Goal: Task Accomplishment & Management: Use online tool/utility

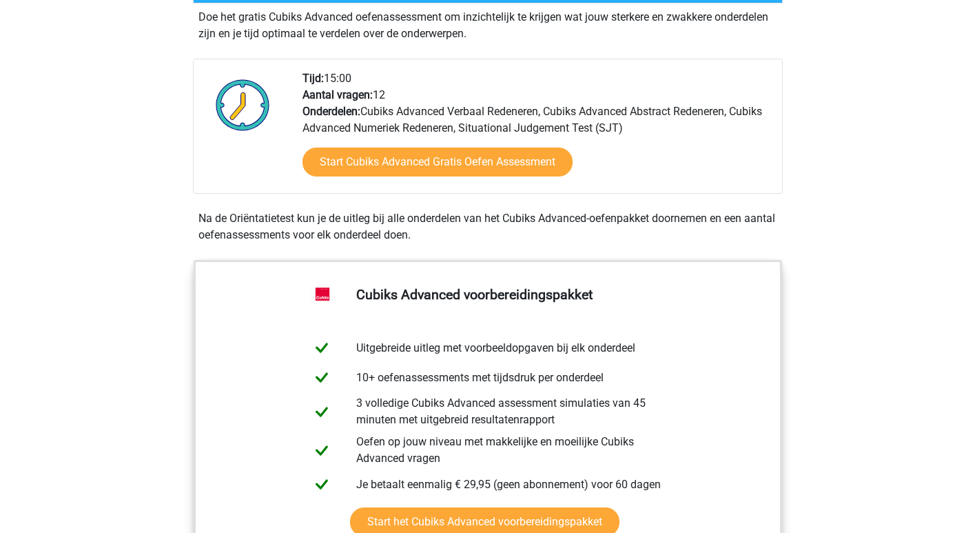
scroll to position [249, 0]
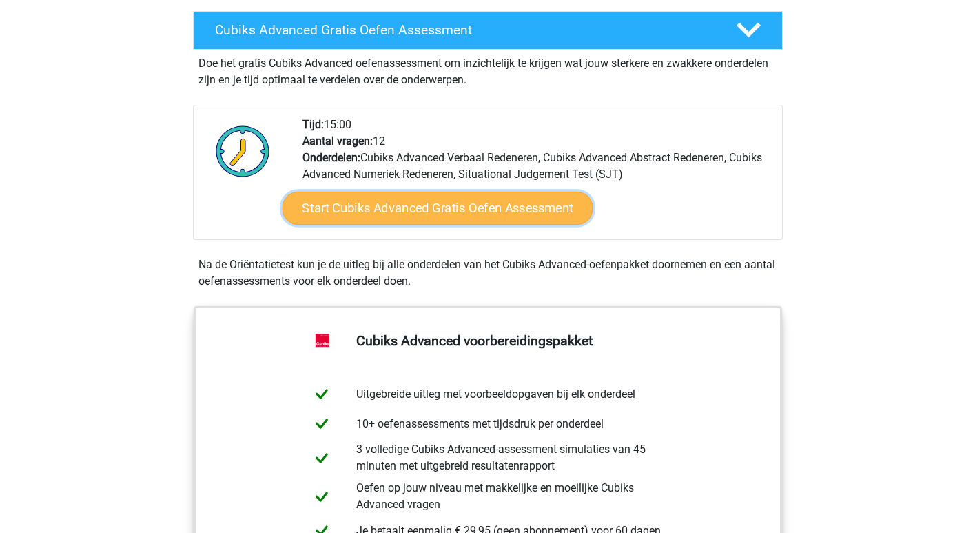
click at [436, 208] on link "Start Cubiks Advanced Gratis Oefen Assessment" at bounding box center [437, 208] width 311 height 33
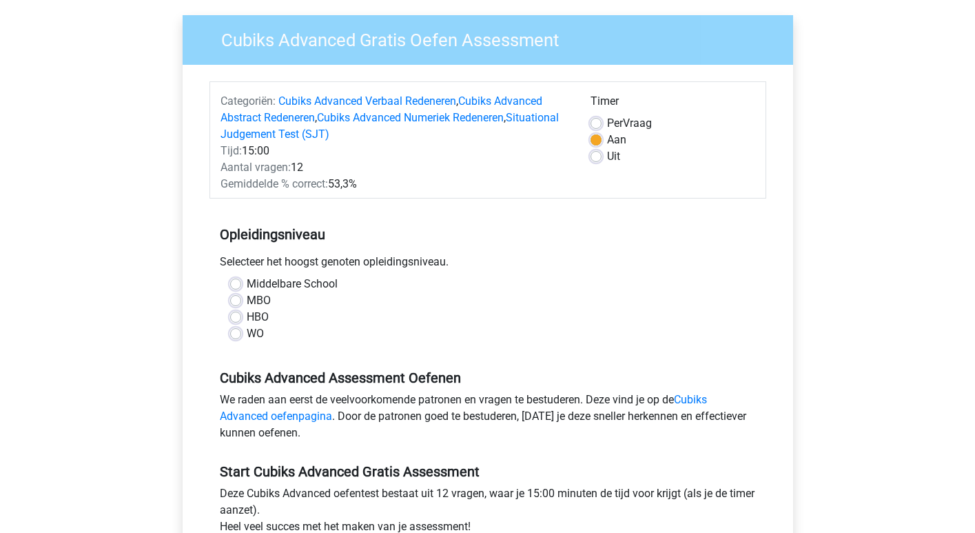
scroll to position [104, 0]
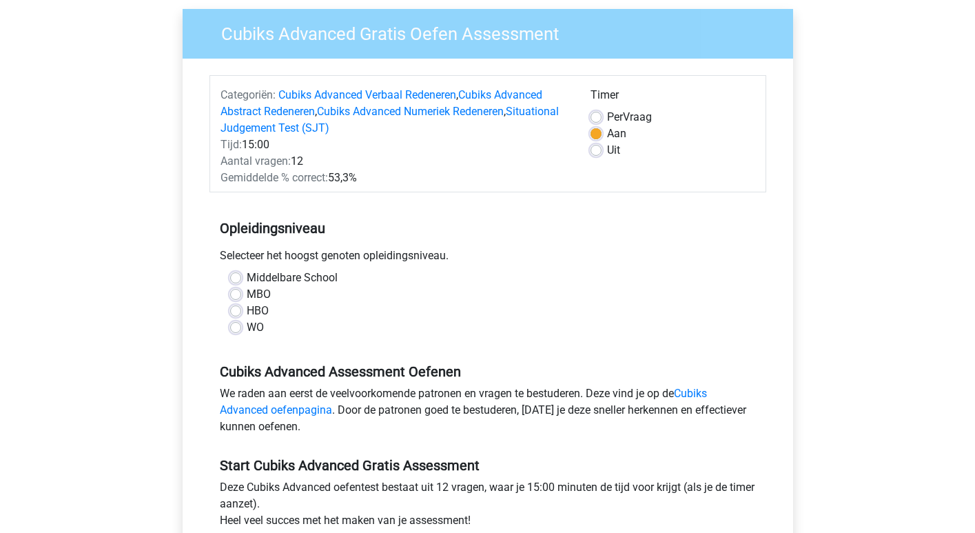
click at [247, 328] on label "WO" at bounding box center [255, 327] width 17 height 17
click at [234, 328] on input "WO" at bounding box center [235, 326] width 11 height 14
radio input "true"
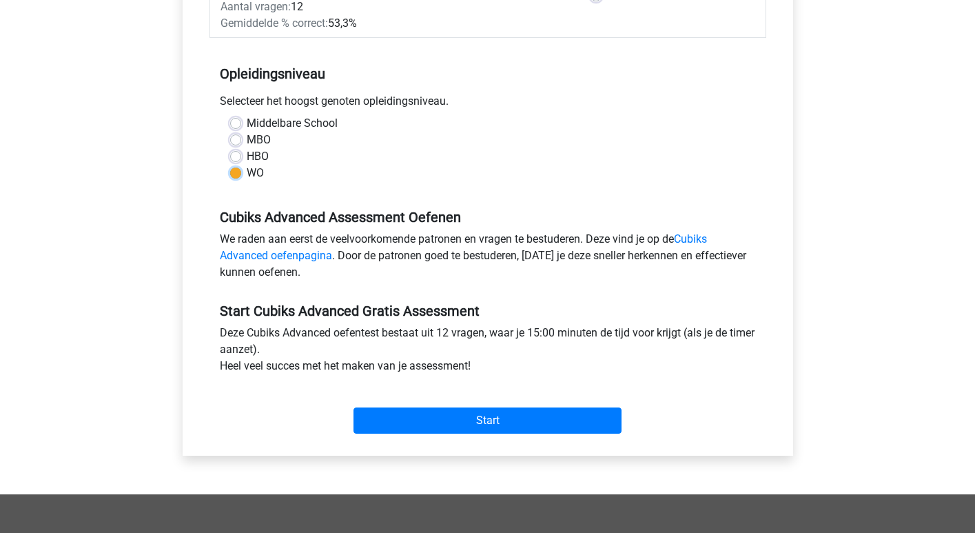
scroll to position [285, 0]
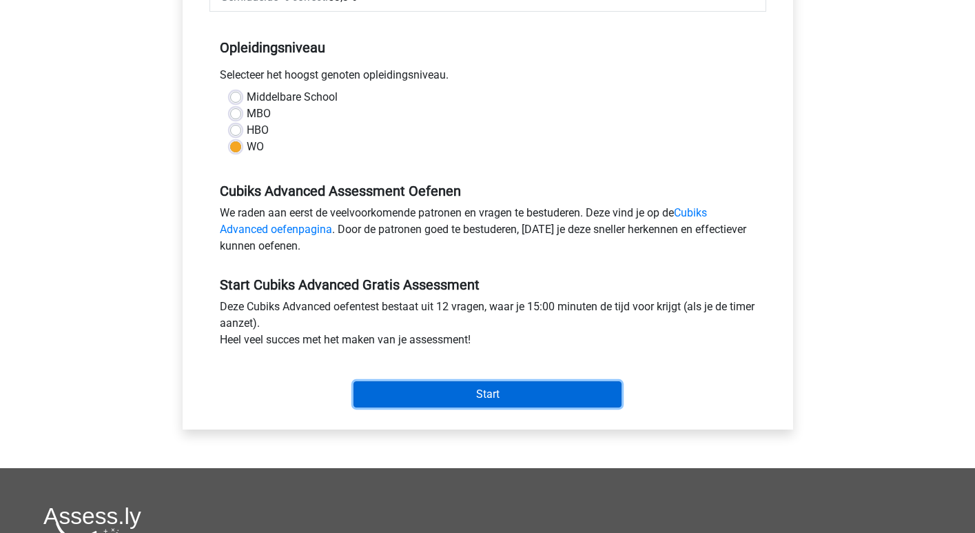
click at [526, 402] on input "Start" at bounding box center [488, 394] width 268 height 26
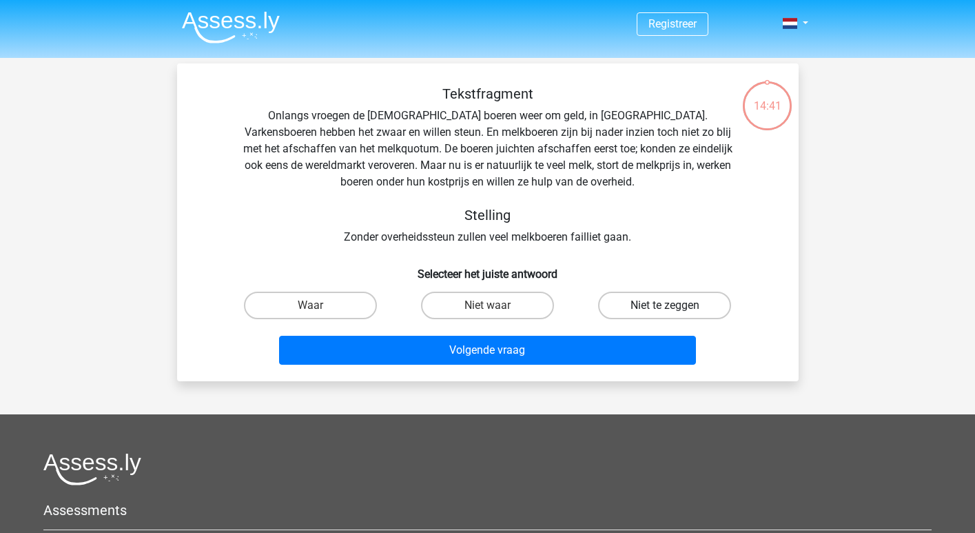
click at [642, 307] on label "Niet te zeggen" at bounding box center [664, 306] width 133 height 28
click at [665, 307] on input "Niet te zeggen" at bounding box center [669, 309] width 9 height 9
radio input "true"
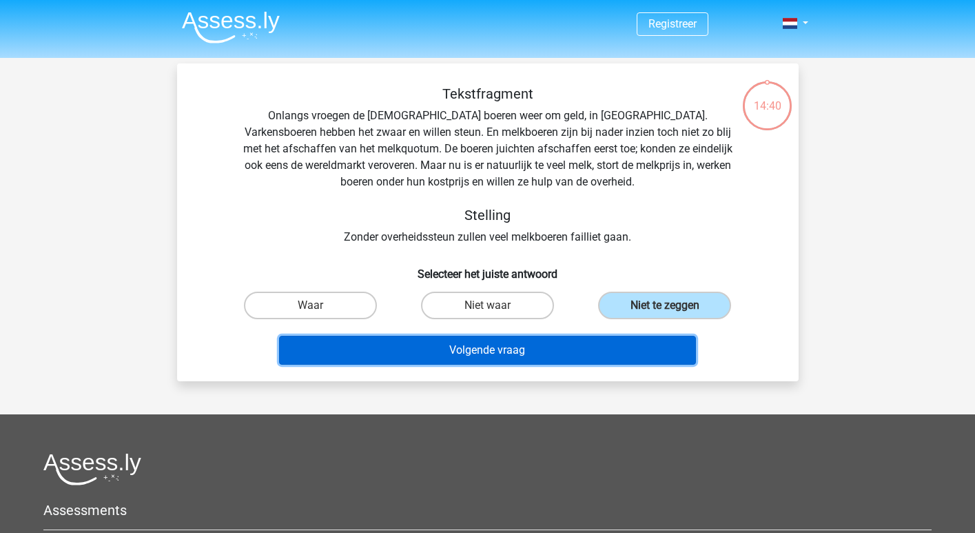
click at [608, 351] on button "Volgende vraag" at bounding box center [487, 350] width 417 height 29
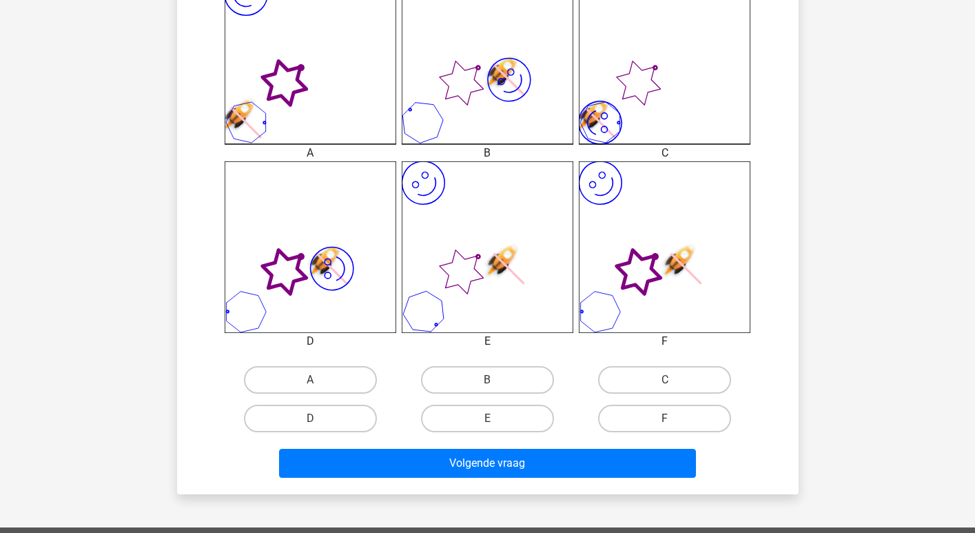
scroll to position [424, 0]
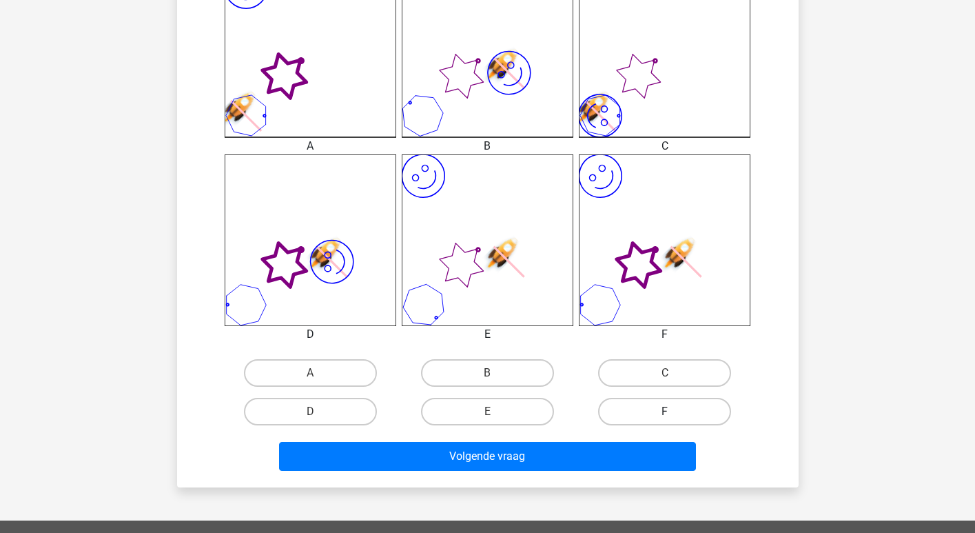
click at [644, 416] on label "F" at bounding box center [664, 412] width 133 height 28
click at [665, 416] on input "F" at bounding box center [669, 415] width 9 height 9
radio input "true"
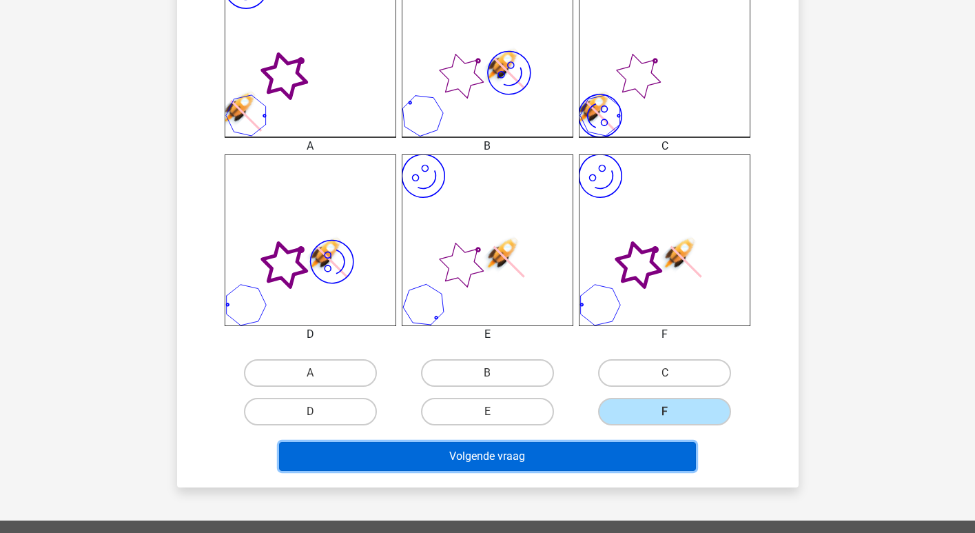
click at [598, 460] on button "Volgende vraag" at bounding box center [487, 456] width 417 height 29
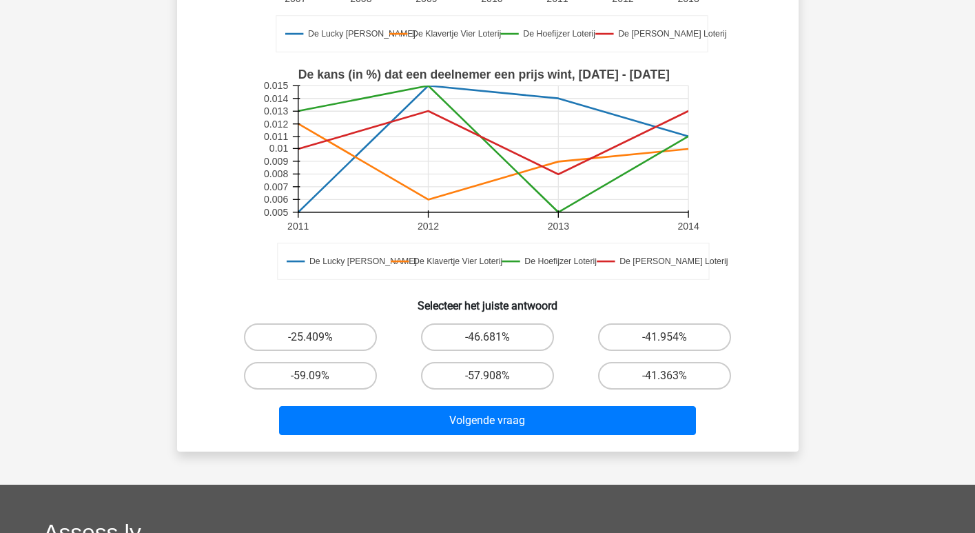
scroll to position [313, 0]
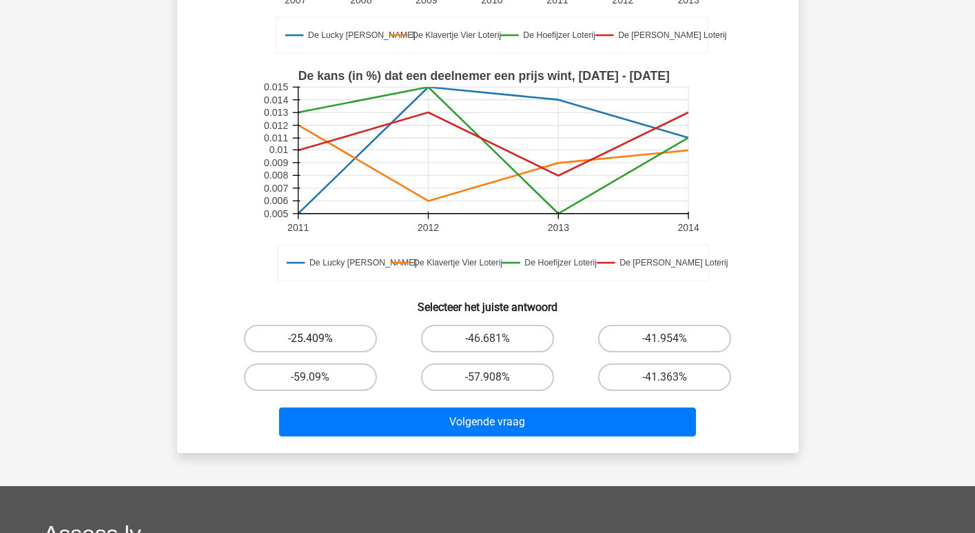
click at [363, 336] on label "-25.409%" at bounding box center [310, 339] width 133 height 28
click at [319, 338] on input "-25.409%" at bounding box center [314, 342] width 9 height 9
radio input "true"
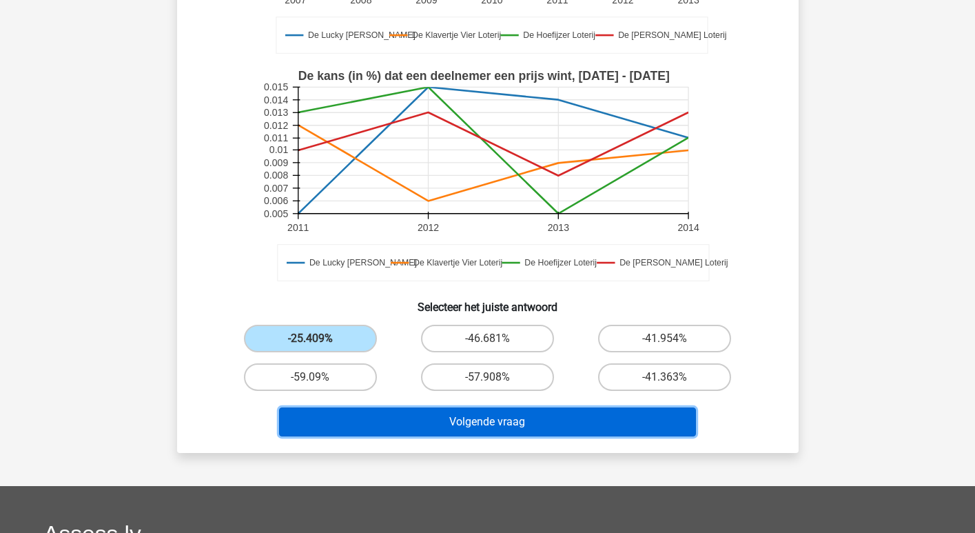
click at [431, 429] on button "Volgende vraag" at bounding box center [487, 421] width 417 height 29
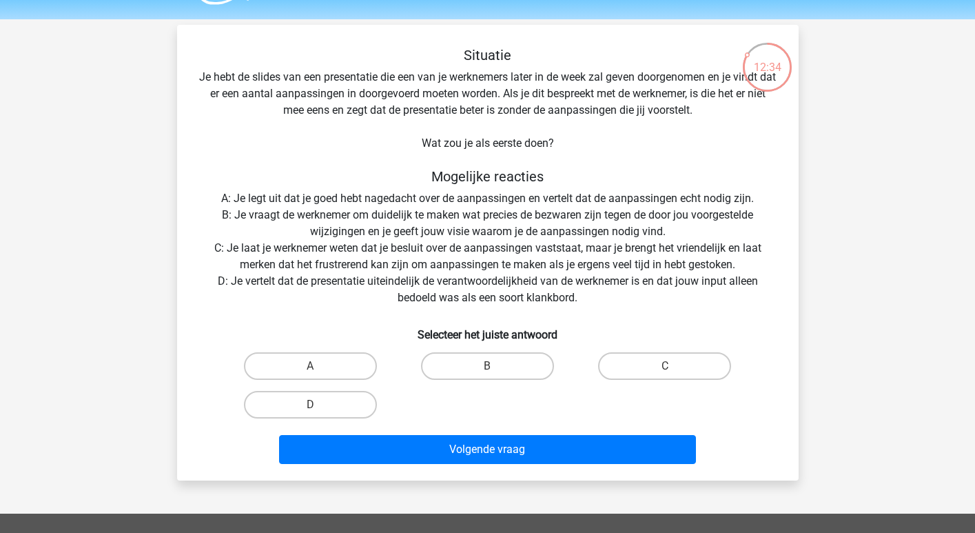
scroll to position [45, 0]
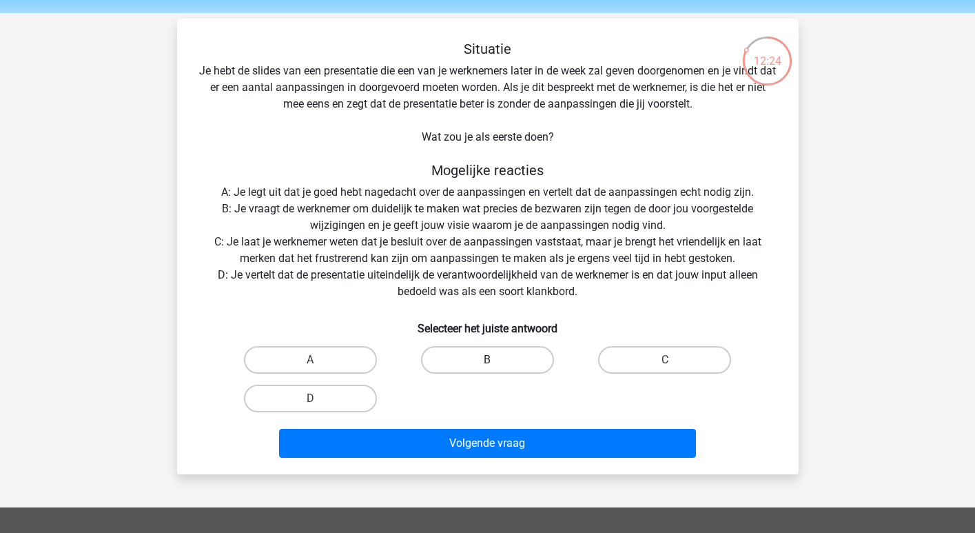
click at [505, 357] on label "B" at bounding box center [487, 360] width 133 height 28
click at [496, 360] on input "B" at bounding box center [491, 364] width 9 height 9
radio input "true"
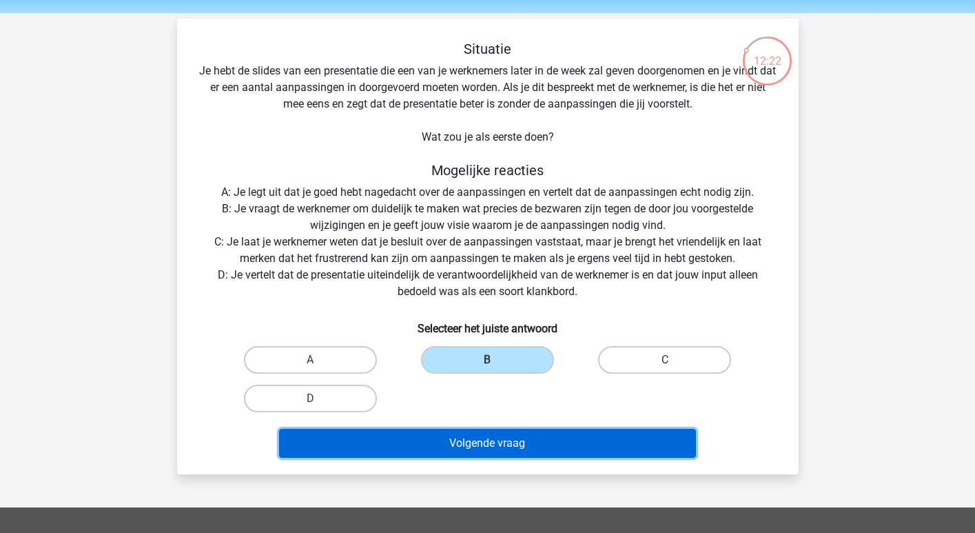
click at [527, 440] on button "Volgende vraag" at bounding box center [487, 443] width 417 height 29
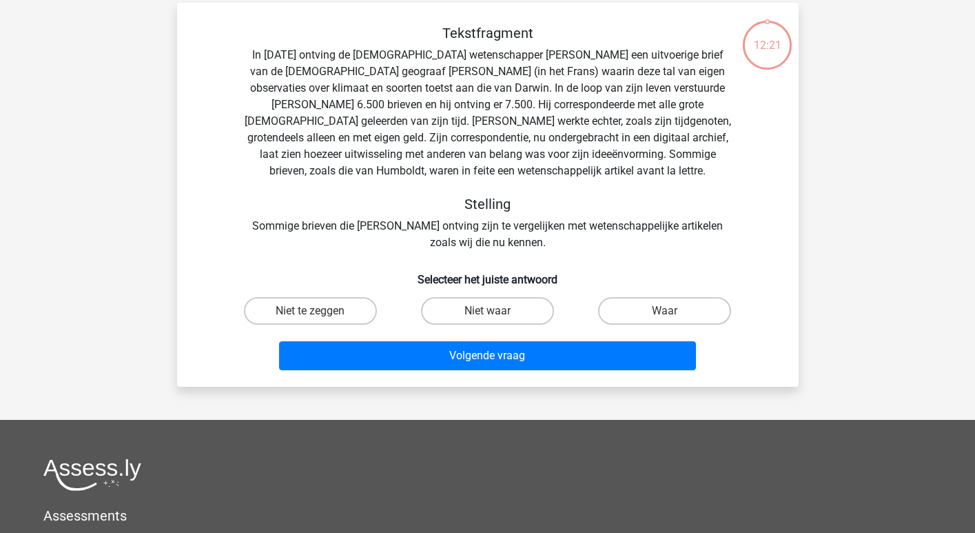
scroll to position [63, 0]
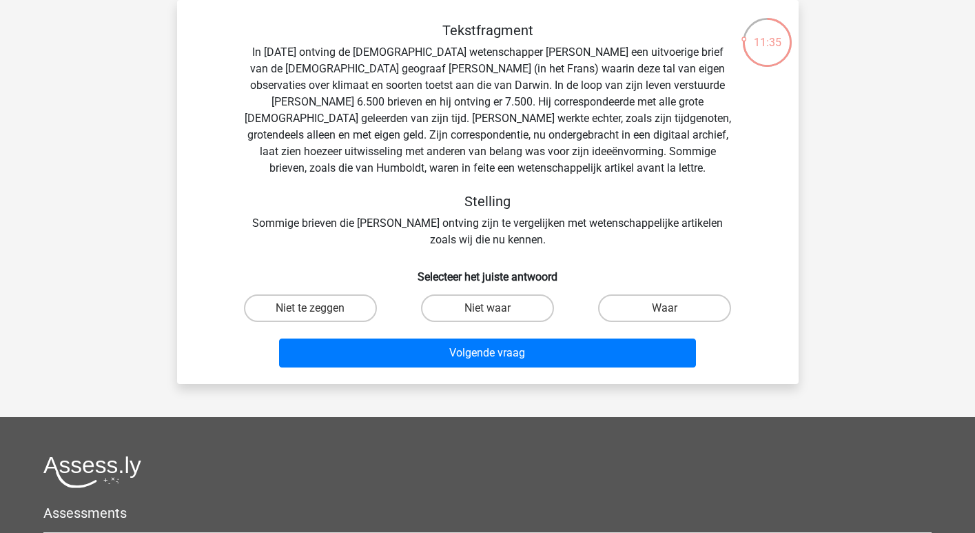
click at [311, 308] on input "Niet te zeggen" at bounding box center [314, 312] width 9 height 9
radio input "true"
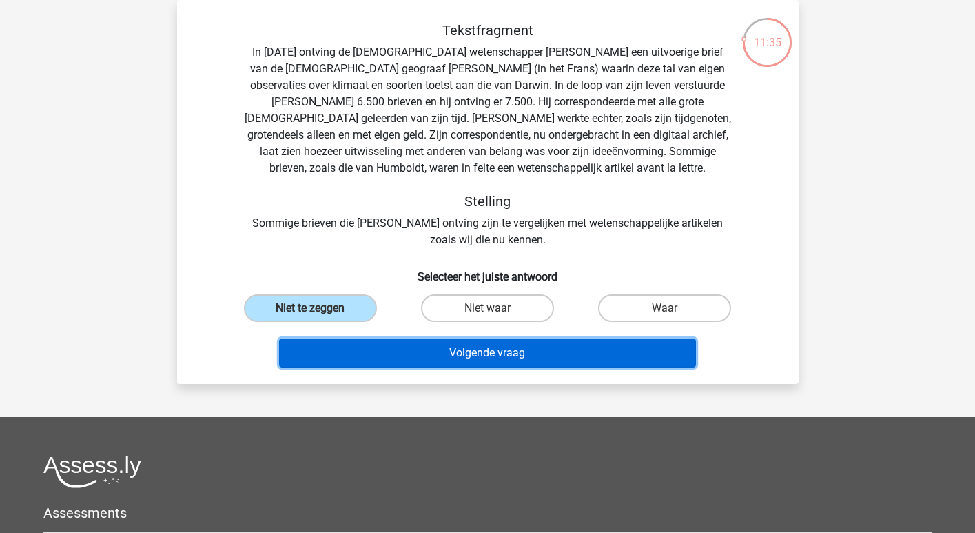
click at [373, 360] on button "Volgende vraag" at bounding box center [487, 352] width 417 height 29
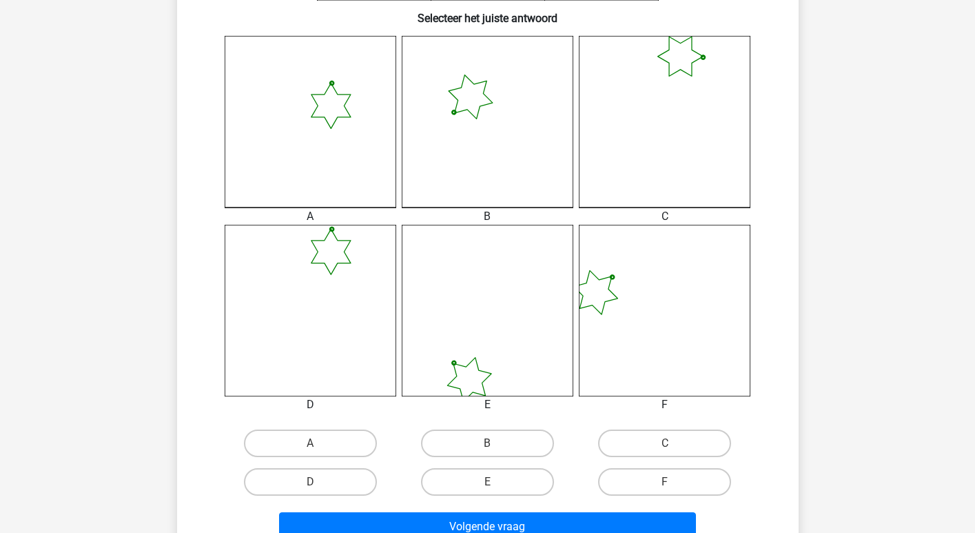
scroll to position [354, 0]
click at [302, 477] on label "D" at bounding box center [310, 481] width 133 height 28
click at [310, 481] on input "D" at bounding box center [314, 485] width 9 height 9
radio input "true"
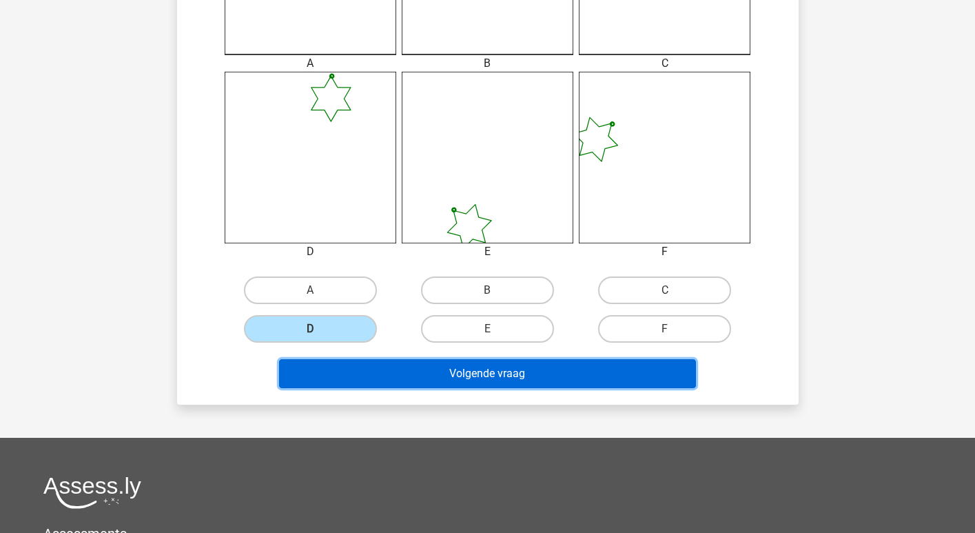
click at [425, 378] on button "Volgende vraag" at bounding box center [487, 373] width 417 height 29
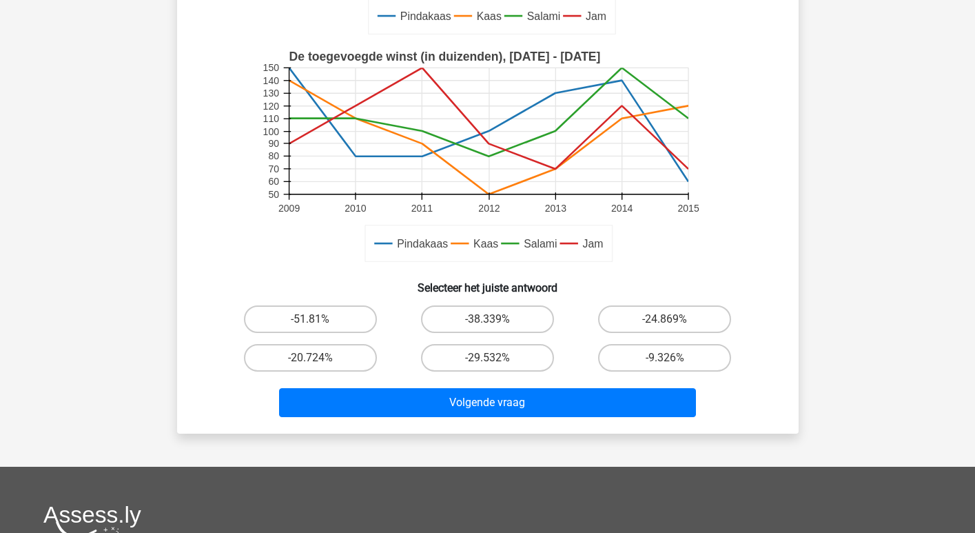
scroll to position [334, 0]
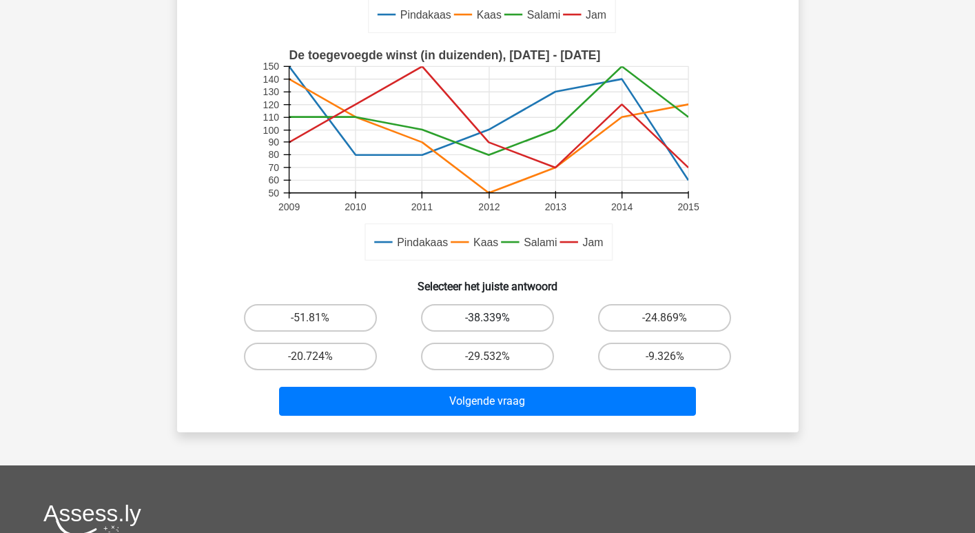
click at [502, 314] on label "-38.339%" at bounding box center [487, 318] width 133 height 28
click at [496, 318] on input "-38.339%" at bounding box center [491, 322] width 9 height 9
radio input "true"
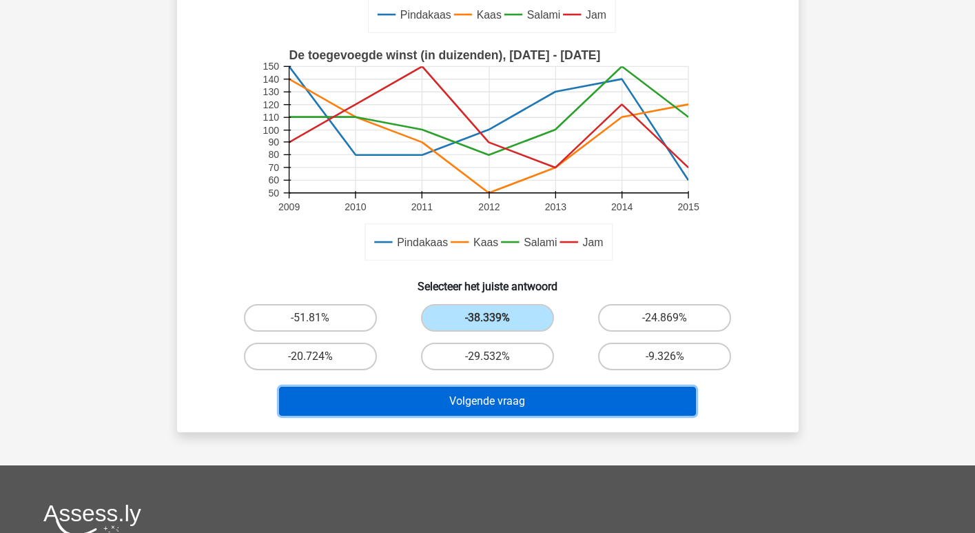
click at [518, 404] on button "Volgende vraag" at bounding box center [487, 401] width 417 height 29
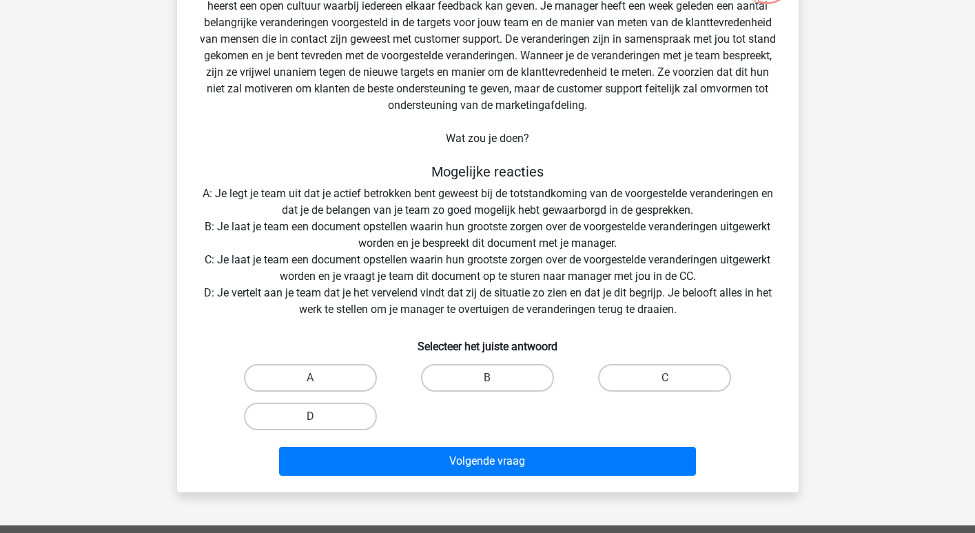
scroll to position [132, 0]
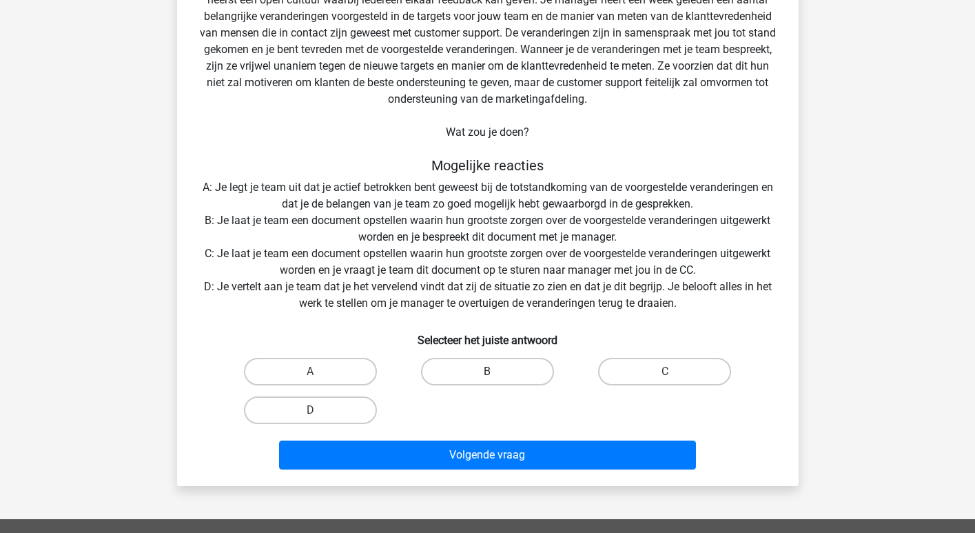
click at [534, 371] on label "B" at bounding box center [487, 372] width 133 height 28
click at [496, 371] on input "B" at bounding box center [491, 375] width 9 height 9
radio input "true"
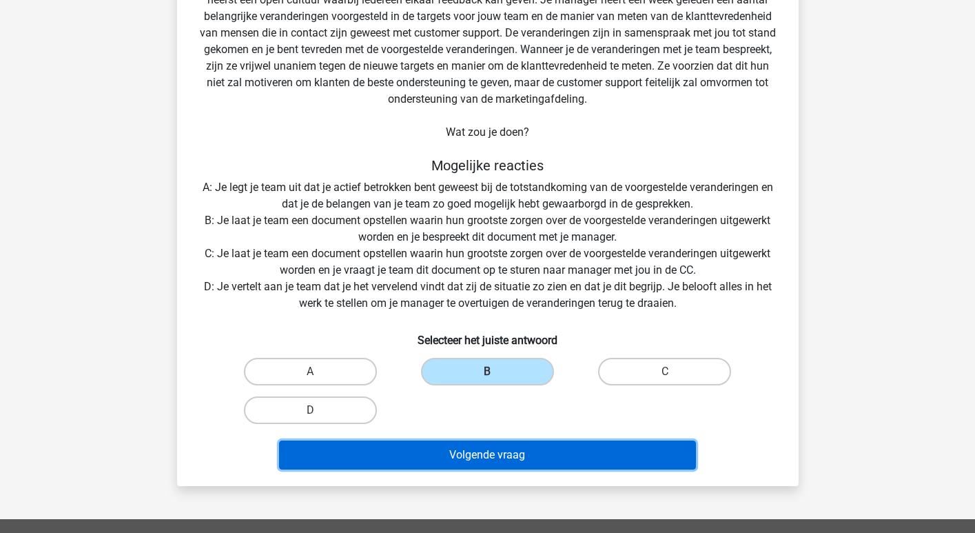
click at [528, 458] on button "Volgende vraag" at bounding box center [487, 454] width 417 height 29
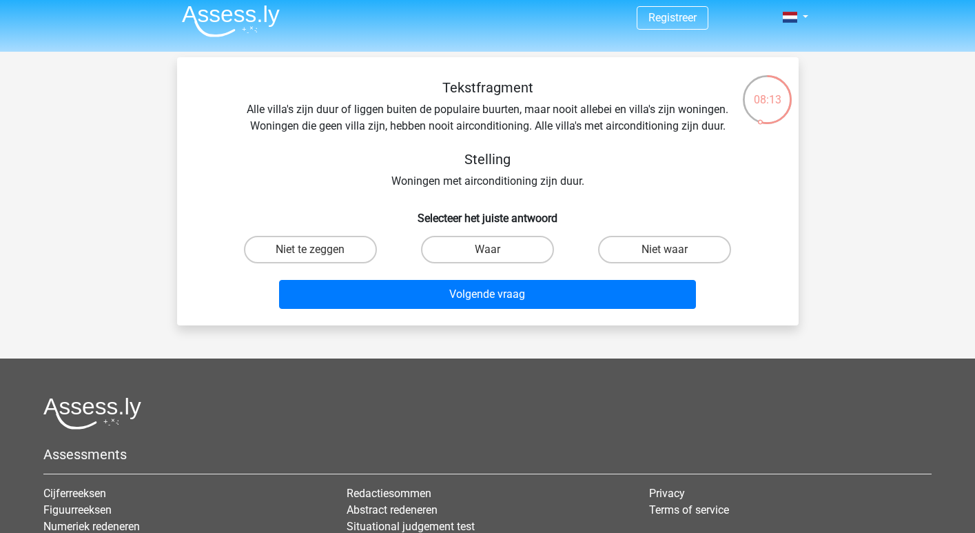
scroll to position [3, 0]
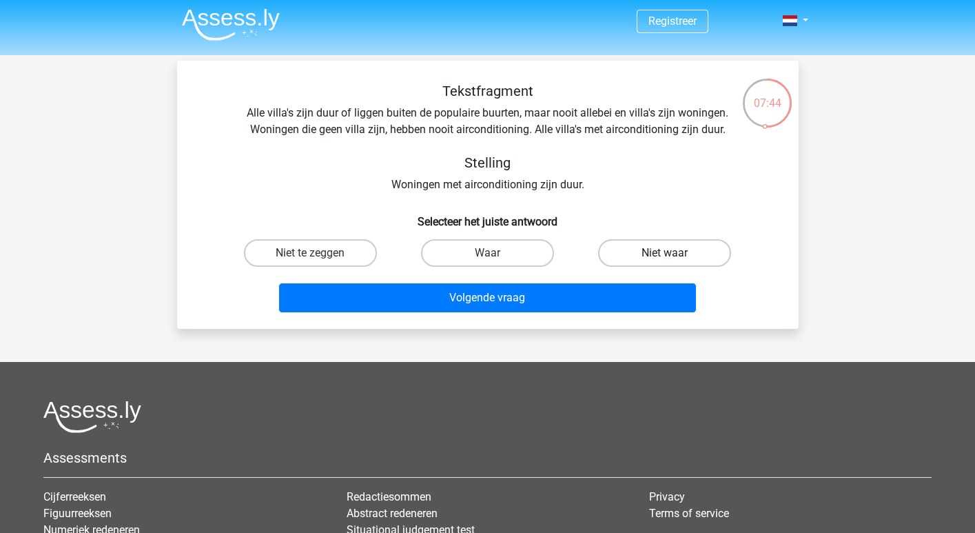
click at [674, 263] on label "Niet waar" at bounding box center [664, 253] width 133 height 28
click at [674, 262] on input "Niet waar" at bounding box center [669, 257] width 9 height 9
radio input "true"
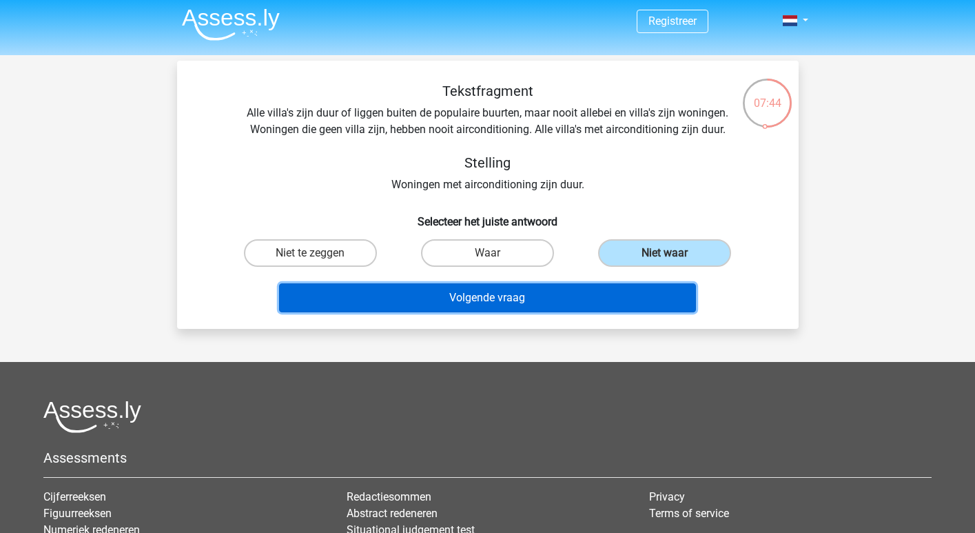
click at [654, 298] on button "Volgende vraag" at bounding box center [487, 297] width 417 height 29
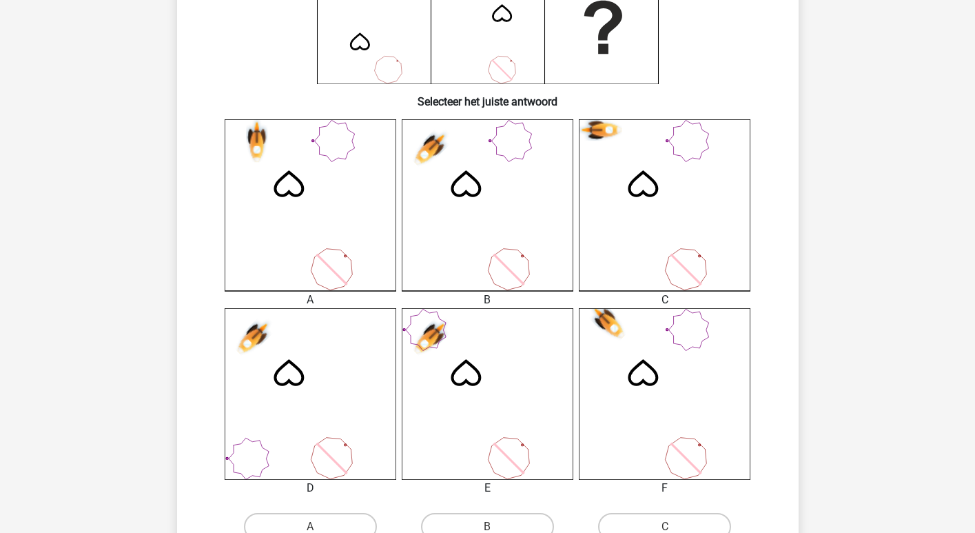
scroll to position [336, 0]
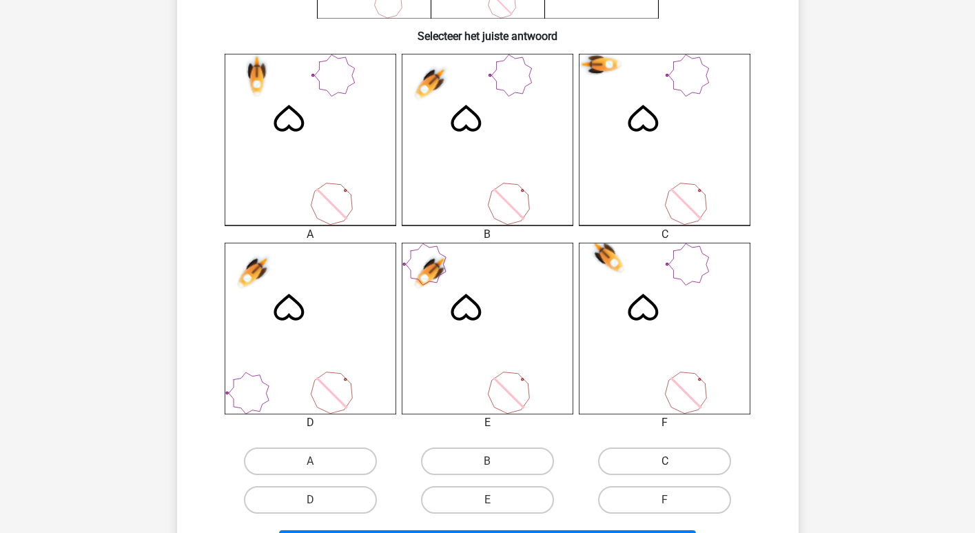
click at [658, 465] on label "C" at bounding box center [664, 461] width 133 height 28
click at [665, 465] on input "C" at bounding box center [669, 465] width 9 height 9
radio input "true"
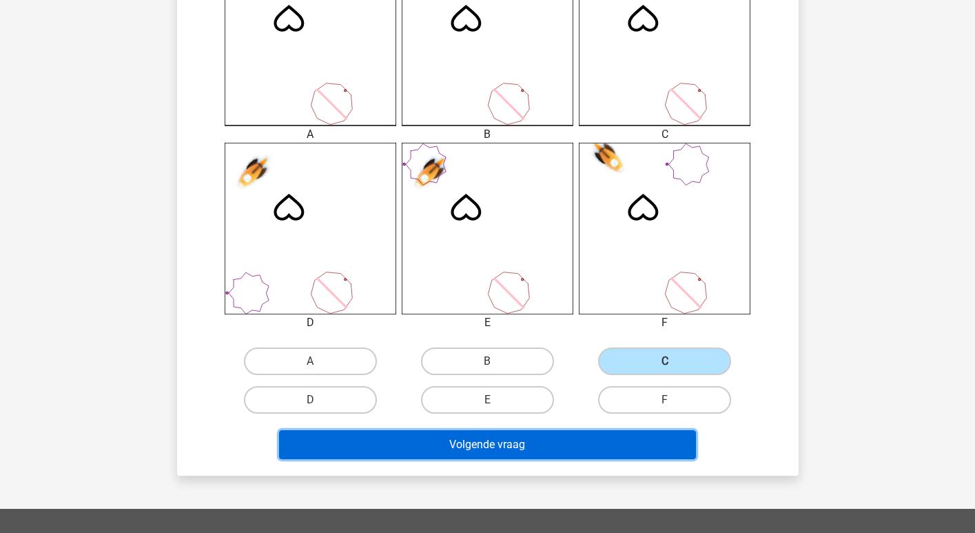
click at [614, 448] on button "Volgende vraag" at bounding box center [487, 444] width 417 height 29
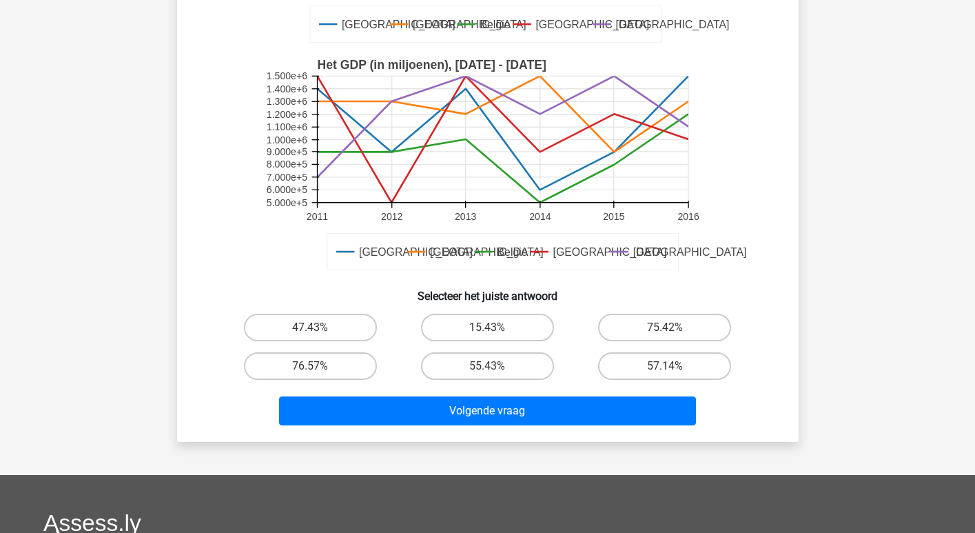
scroll to position [305, 0]
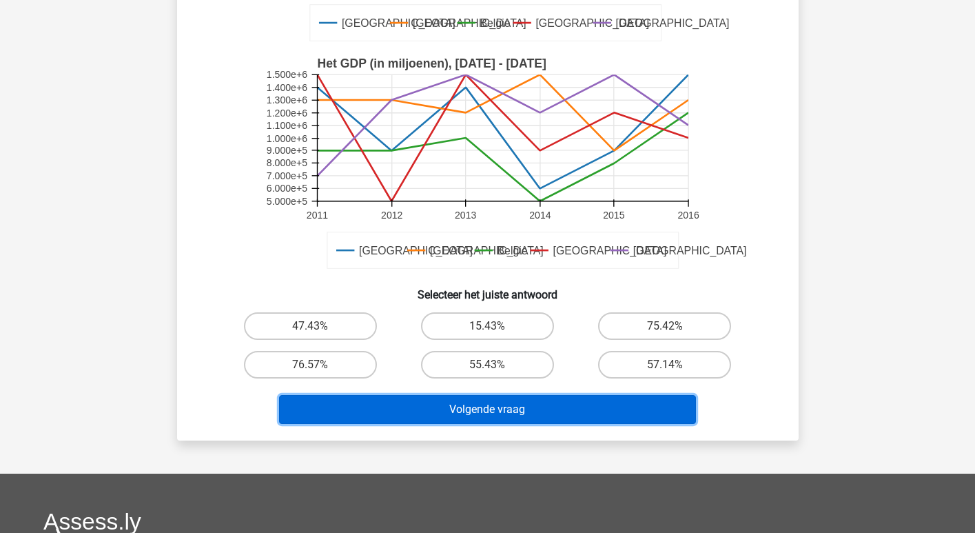
click at [590, 405] on button "Volgende vraag" at bounding box center [487, 409] width 417 height 29
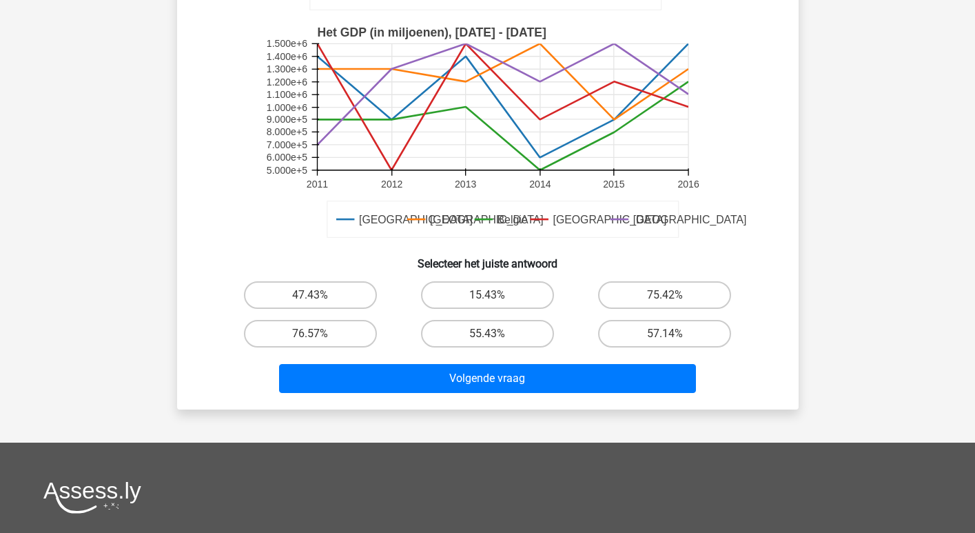
scroll to position [345, 0]
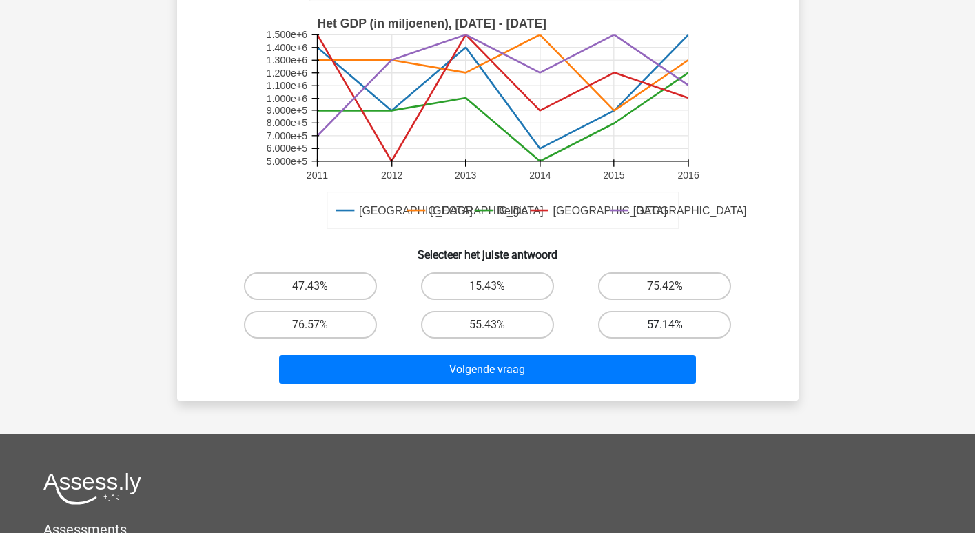
click at [649, 324] on label "57.14%" at bounding box center [664, 325] width 133 height 28
click at [665, 325] on input "57.14%" at bounding box center [669, 329] width 9 height 9
radio input "true"
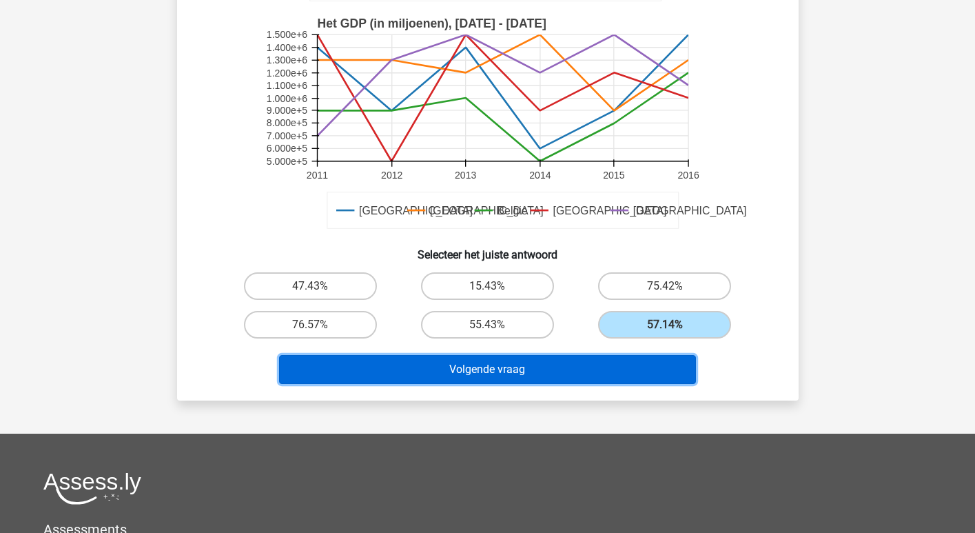
click at [587, 365] on button "Volgende vraag" at bounding box center [487, 369] width 417 height 29
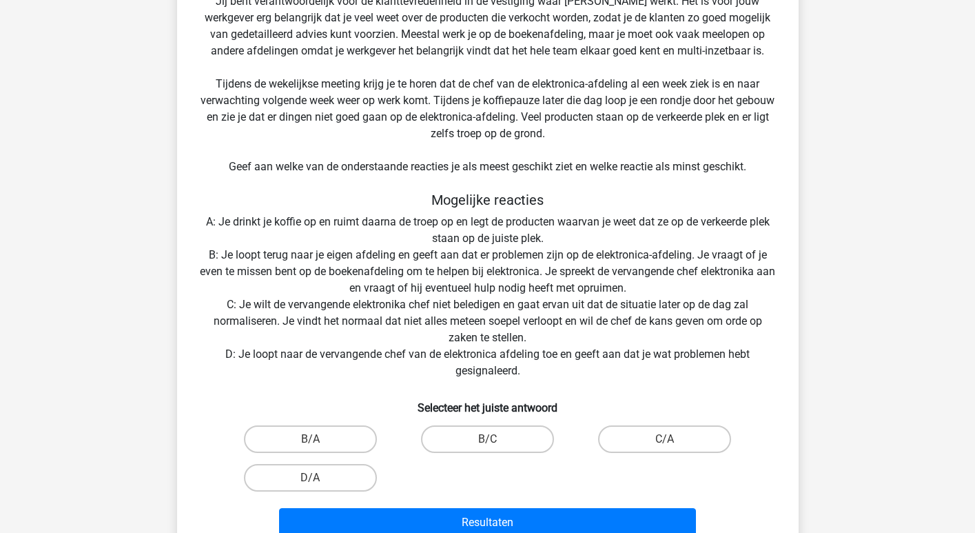
scroll to position [215, 0]
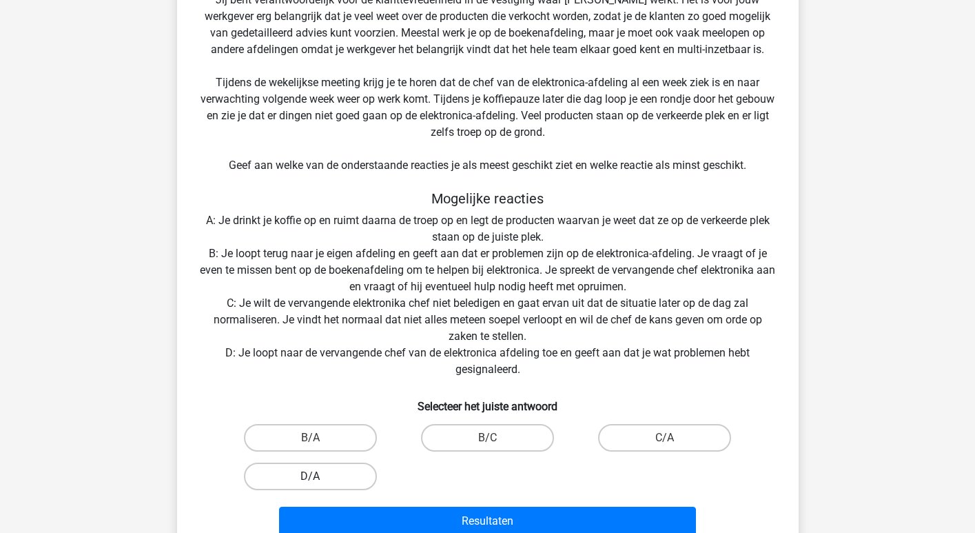
click at [359, 476] on label "D/A" at bounding box center [310, 476] width 133 height 28
click at [319, 476] on input "D/A" at bounding box center [314, 480] width 9 height 9
radio input "true"
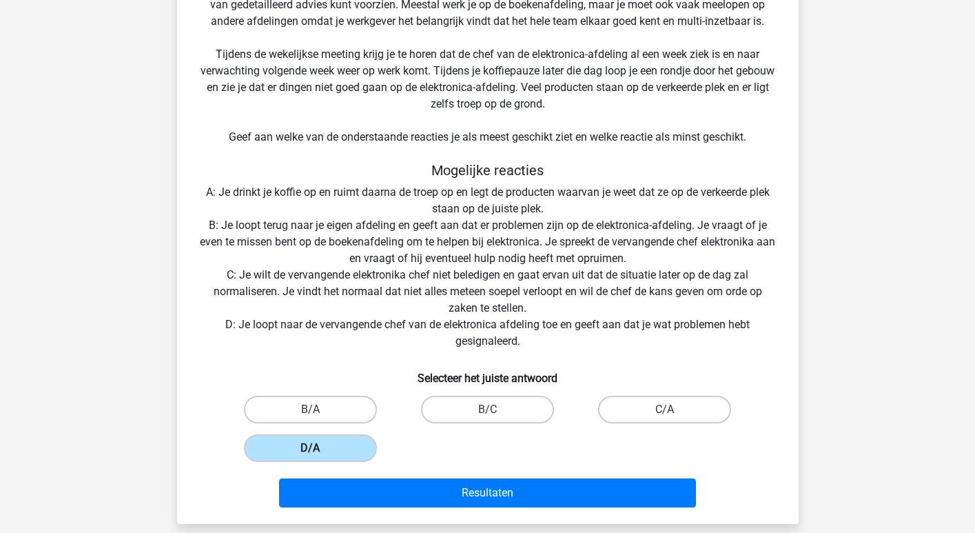
scroll to position [257, 0]
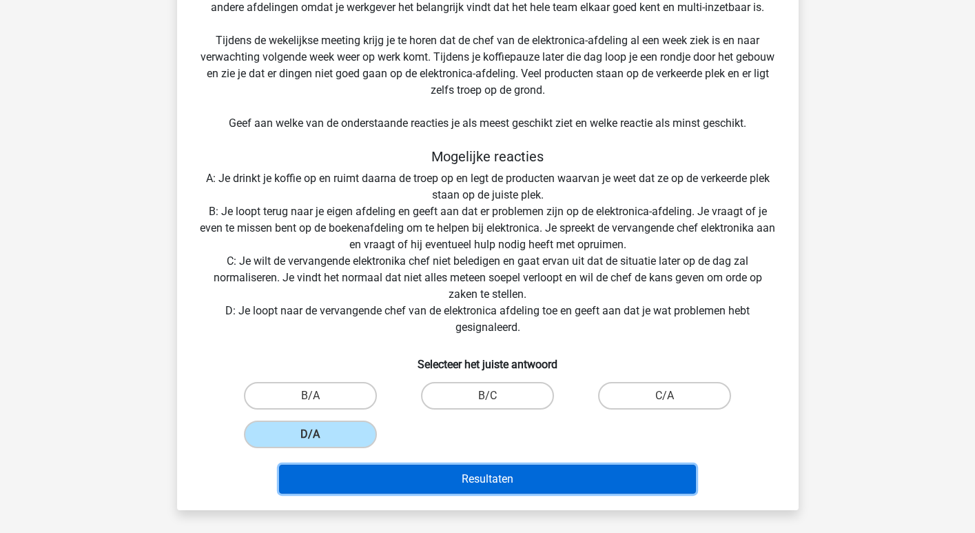
click at [396, 471] on button "Resultaten" at bounding box center [487, 479] width 417 height 29
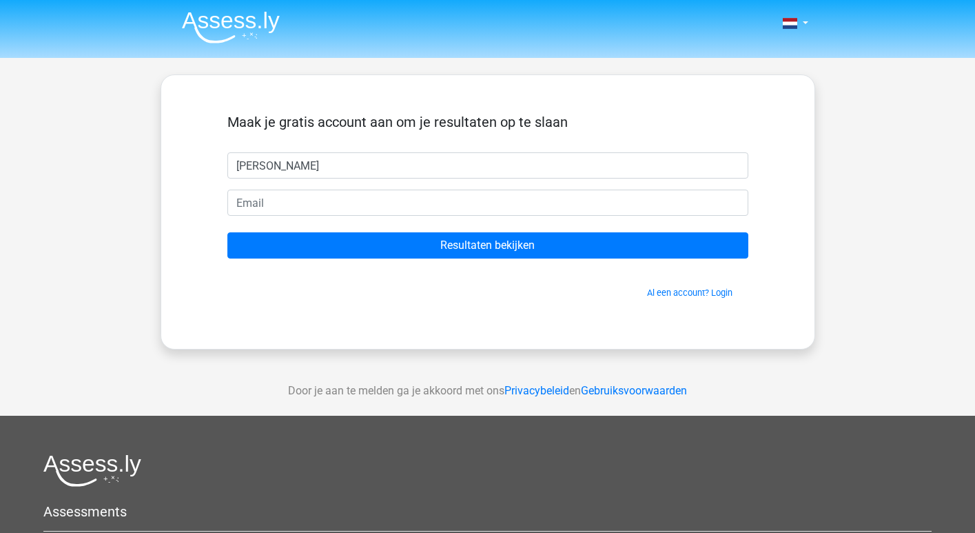
type input "[PERSON_NAME]"
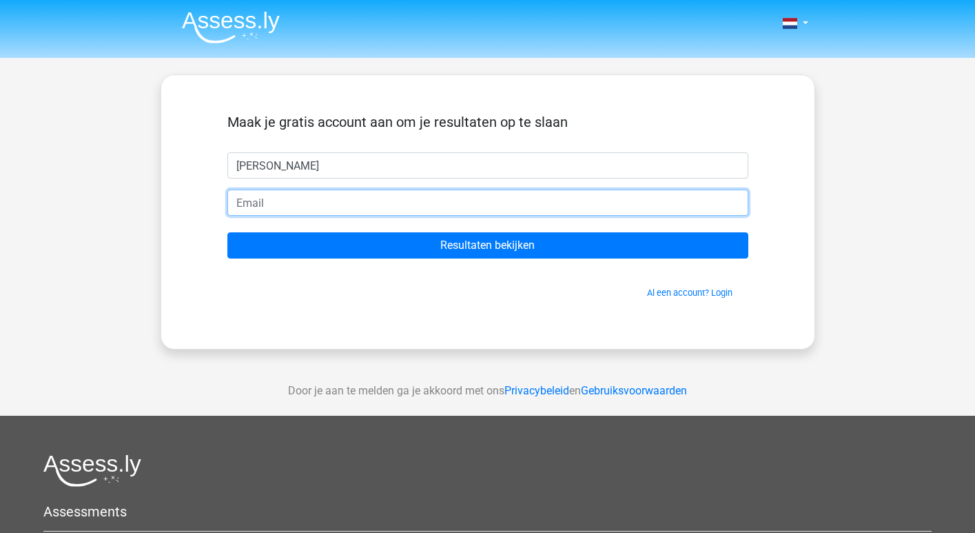
click at [394, 206] on input "email" at bounding box center [487, 203] width 521 height 26
type input "[EMAIL_ADDRESS][DOMAIN_NAME]"
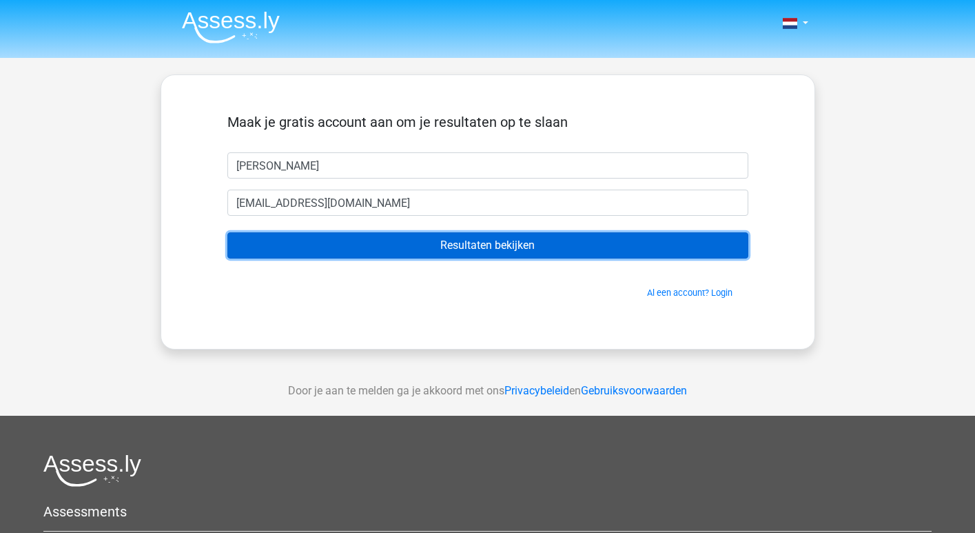
click at [384, 244] on input "Resultaten bekijken" at bounding box center [487, 245] width 521 height 26
